Goal: Information Seeking & Learning: Learn about a topic

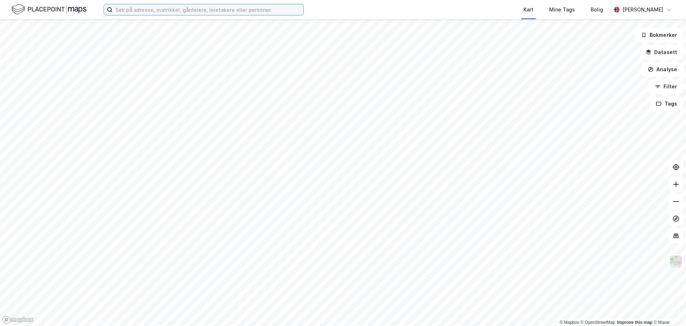
click at [252, 8] on input at bounding box center [208, 9] width 191 height 11
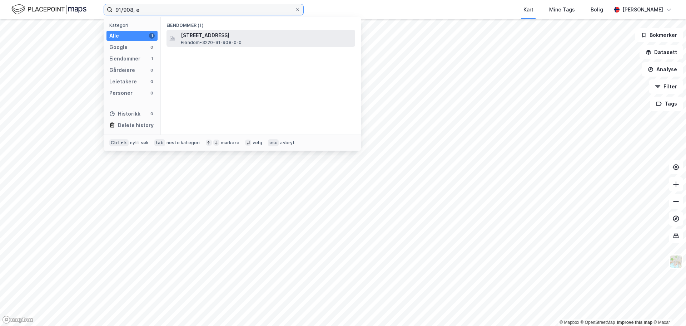
type input "91/908, e"
click at [228, 44] on span "Eiendom • 3220-91-908-0-0" at bounding box center [211, 43] width 61 height 6
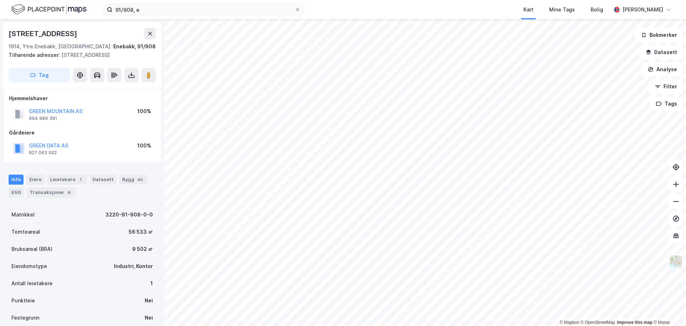
click at [677, 259] on img at bounding box center [676, 261] width 14 height 14
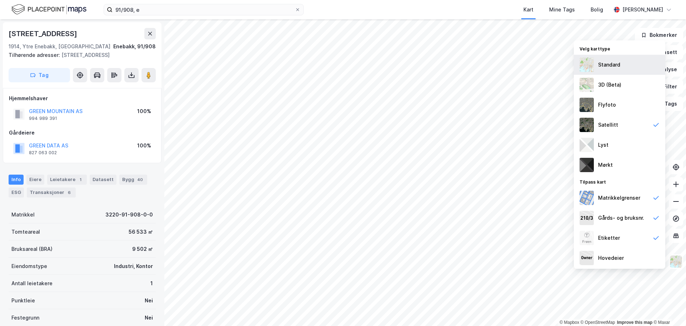
click at [621, 69] on div "Standard" at bounding box center [619, 65] width 91 height 20
